Goal: Check status

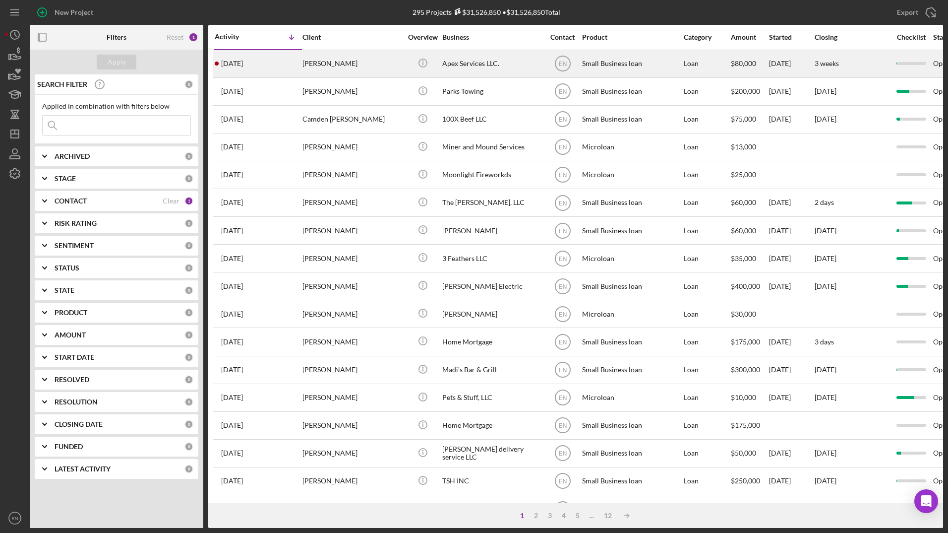
click at [341, 63] on div "[PERSON_NAME]" at bounding box center [352, 64] width 99 height 26
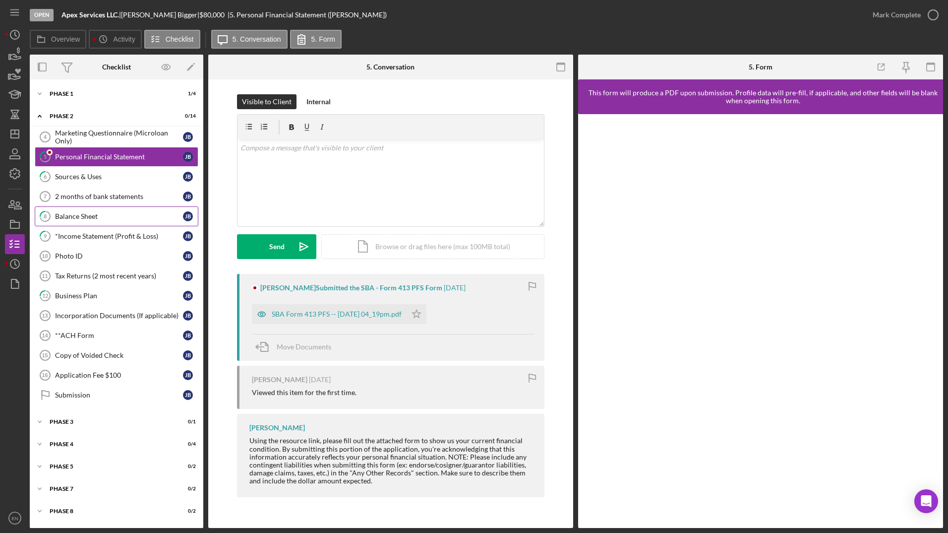
click at [108, 223] on link "8 Balance Sheet [PERSON_NAME]" at bounding box center [117, 216] width 164 height 20
